Goal: Transaction & Acquisition: Purchase product/service

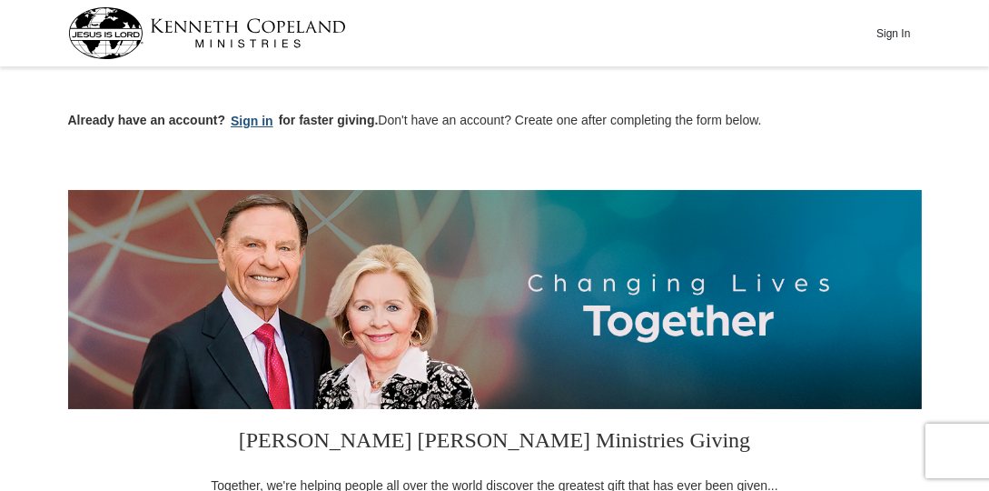
click at [259, 122] on button "Sign in" at bounding box center [252, 121] width 54 height 21
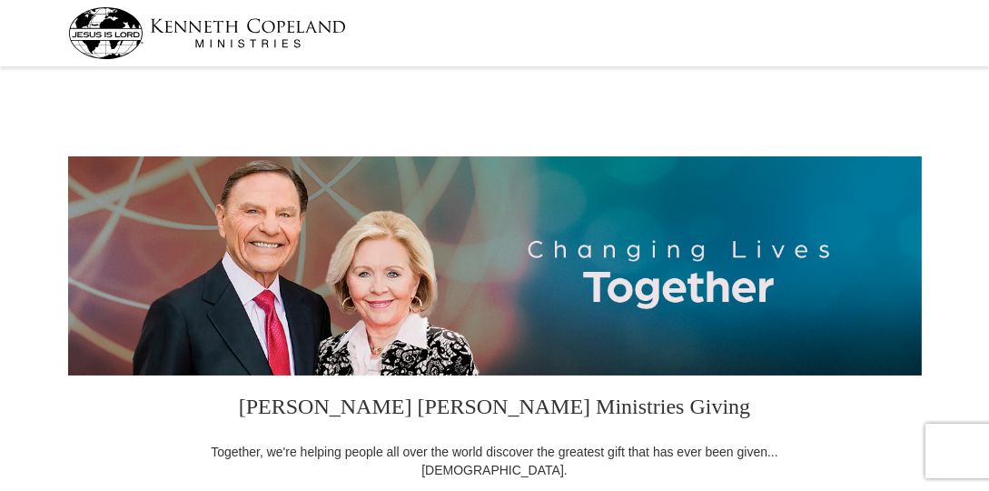
select select "IN"
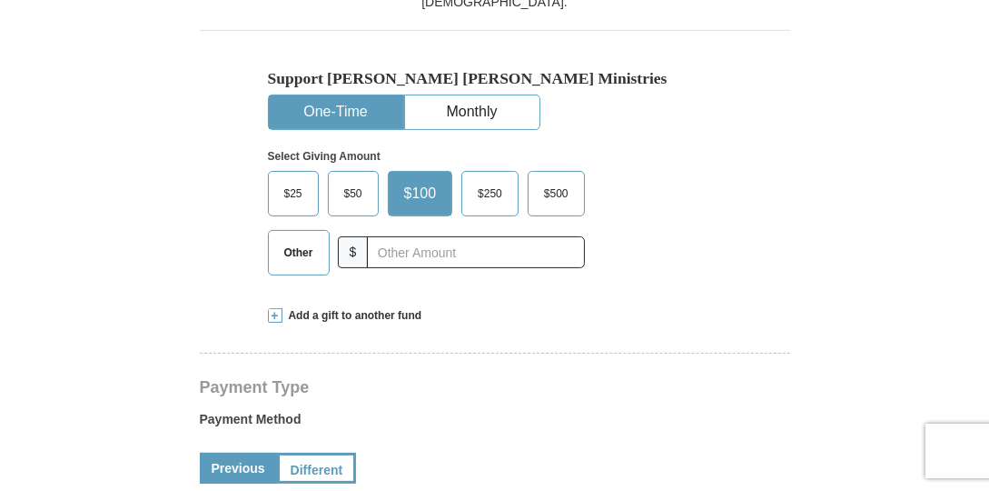
scroll to position [479, 0]
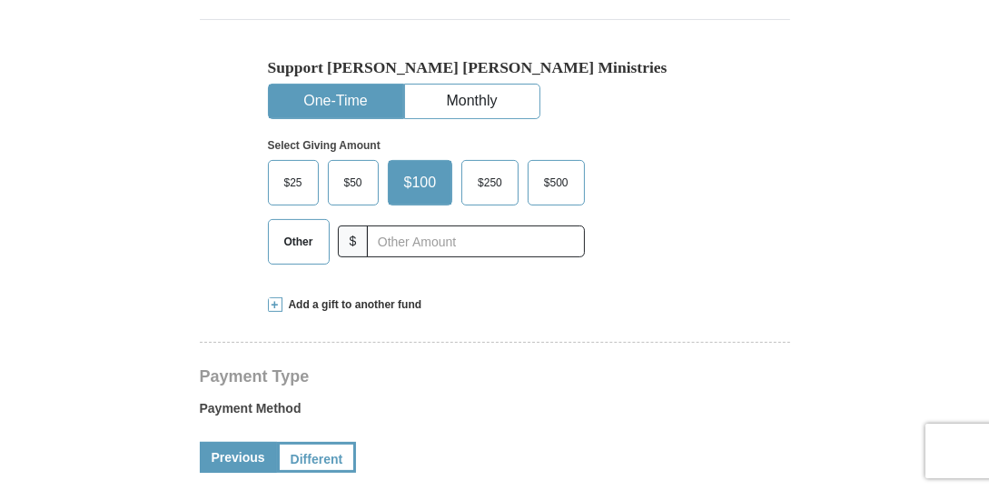
click at [286, 252] on span "Other" at bounding box center [298, 241] width 47 height 27
click at [0, 0] on input "Other" at bounding box center [0, 0] width 0 height 0
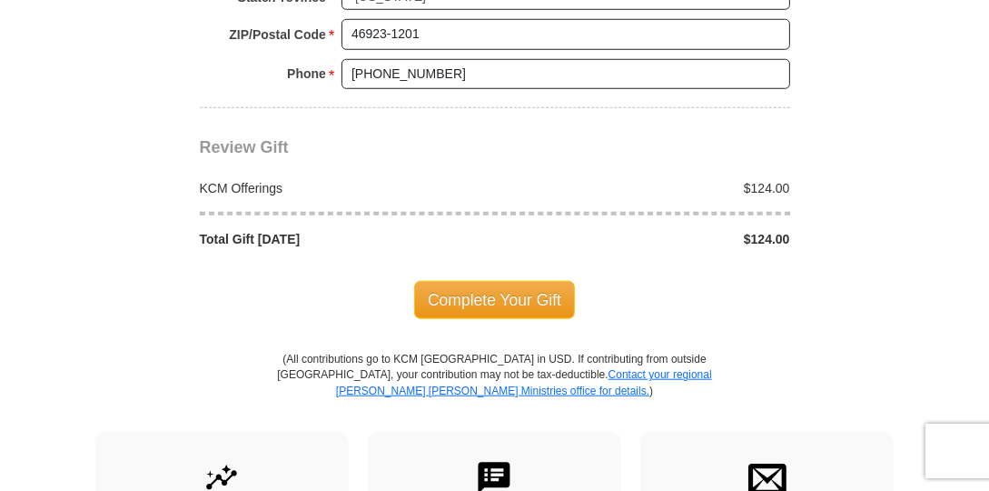
scroll to position [1567, 0]
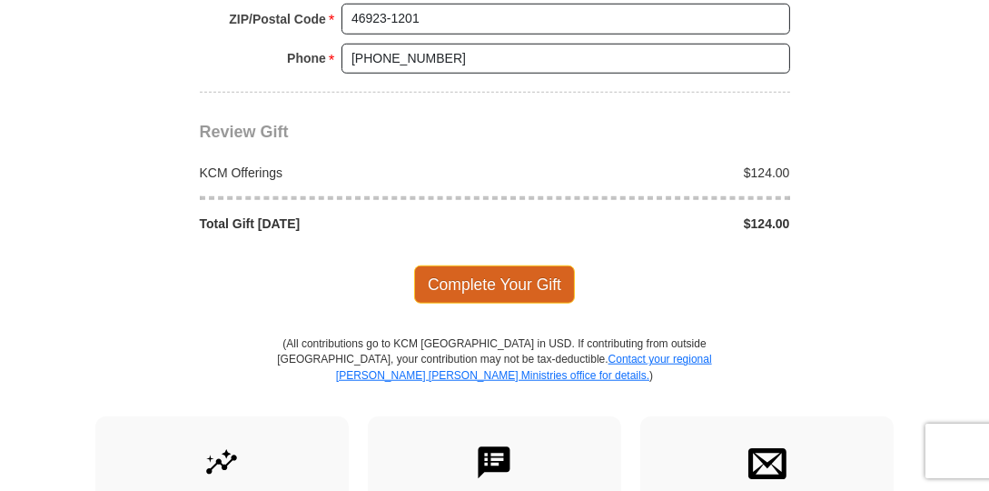
type input "124.00"
click at [499, 270] on span "Complete Your Gift" at bounding box center [494, 284] width 161 height 38
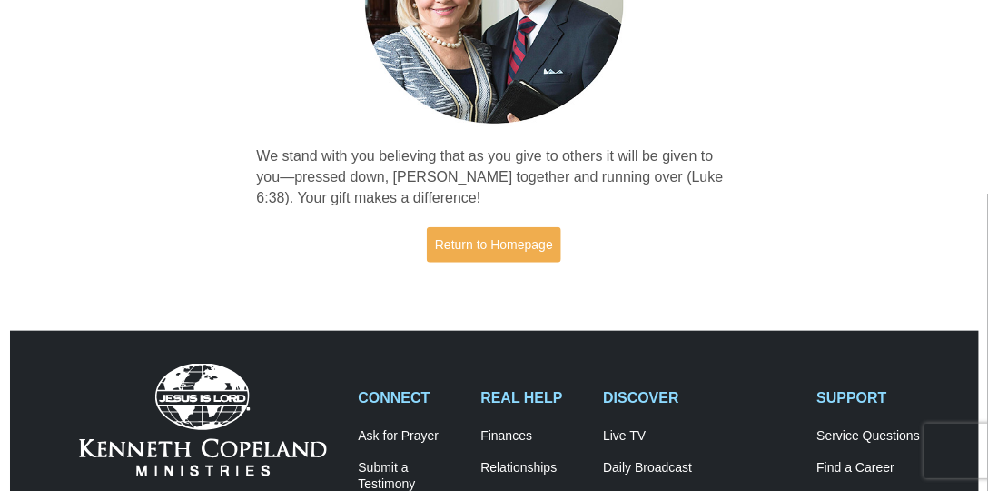
scroll to position [313, 0]
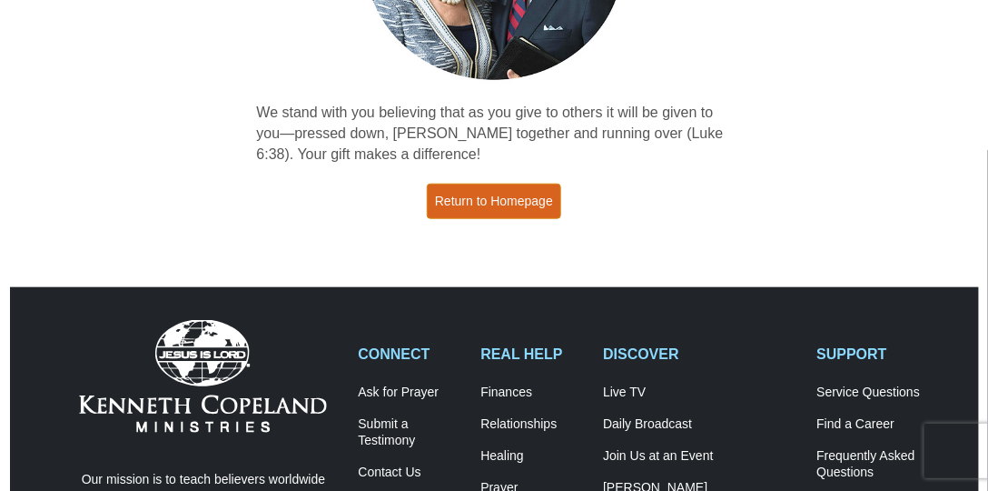
click at [525, 194] on link "Return to Homepage" at bounding box center [494, 201] width 134 height 35
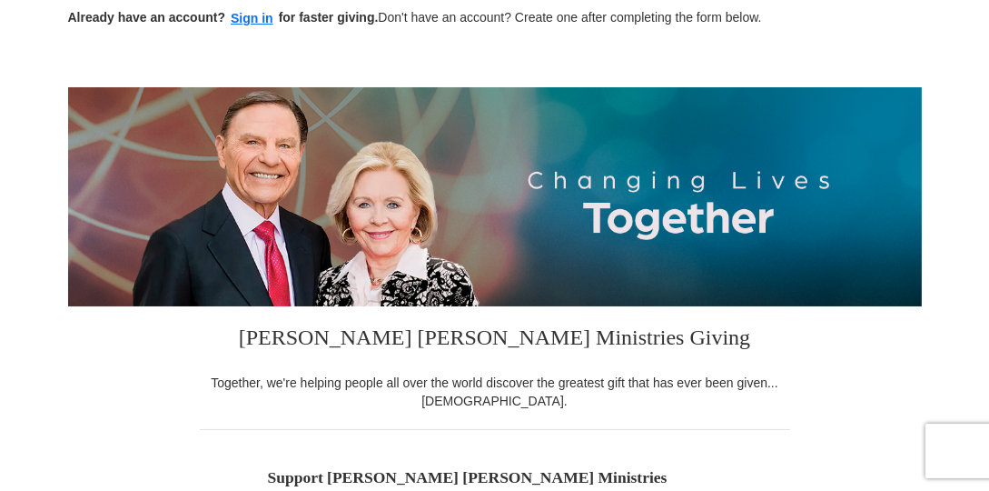
scroll to position [250, 0]
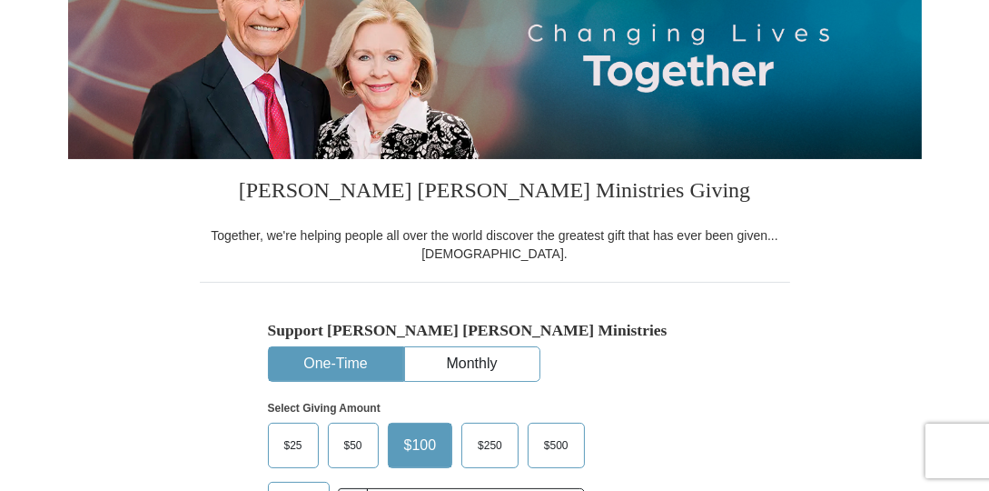
drag, startPoint x: 0, startPoint y: 0, endPoint x: 996, endPoint y: -22, distance: 996.0
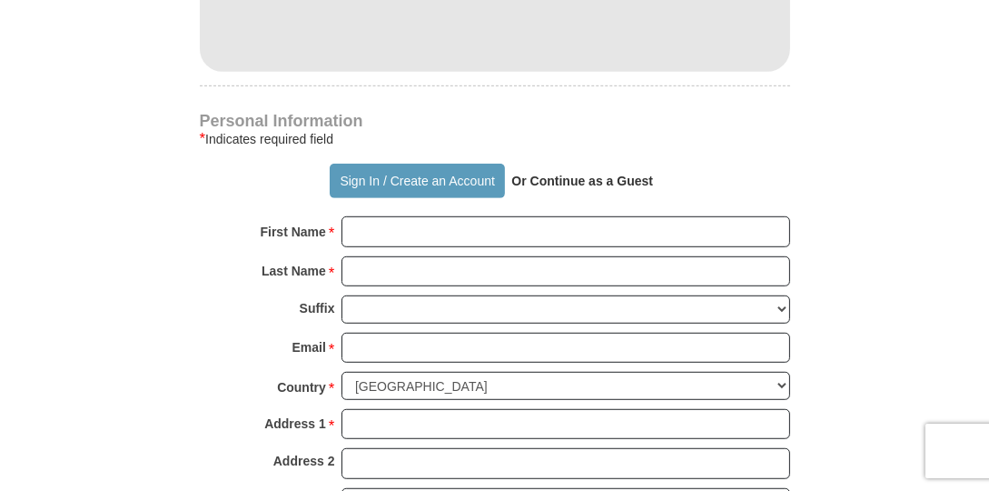
scroll to position [0, 0]
